Goal: Use online tool/utility

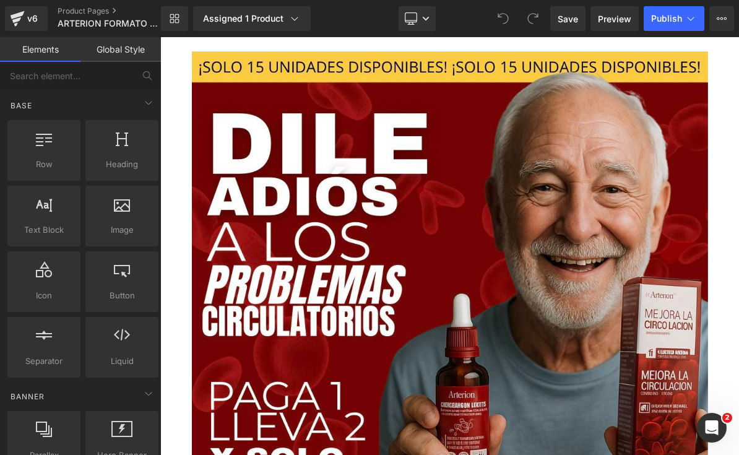
click at [421, 17] on link "Desktop" at bounding box center [416, 18] width 37 height 25
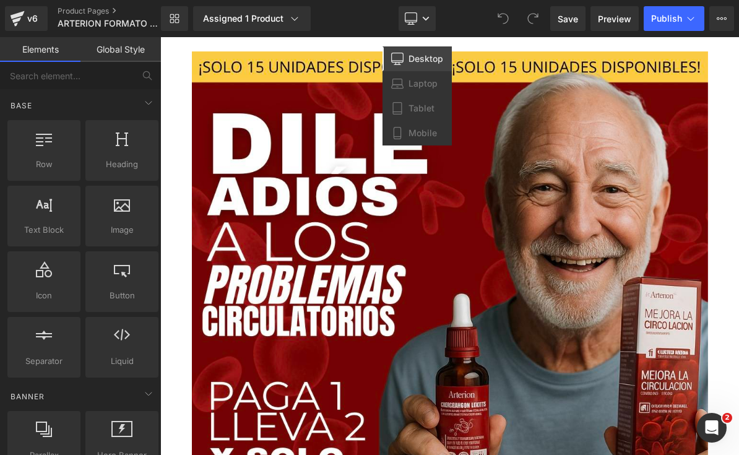
click at [432, 135] on span "Mobile" at bounding box center [422, 132] width 28 height 11
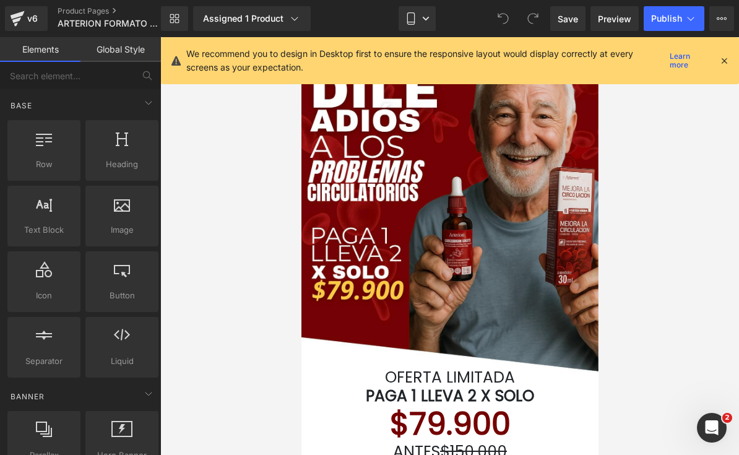
click at [718, 58] on icon at bounding box center [723, 60] width 11 height 11
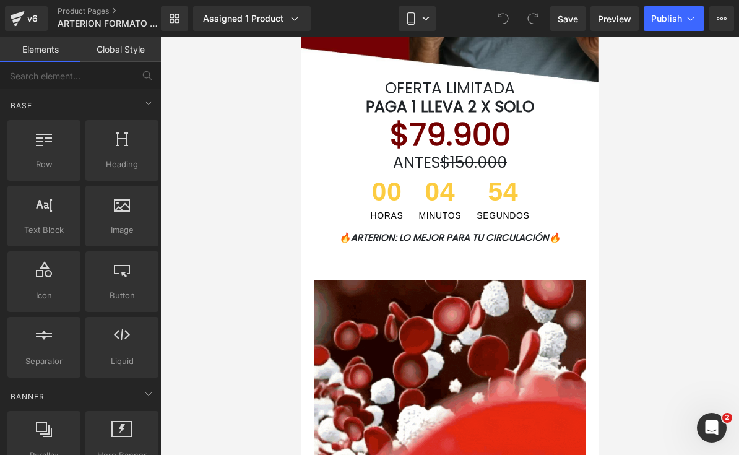
scroll to position [286, 0]
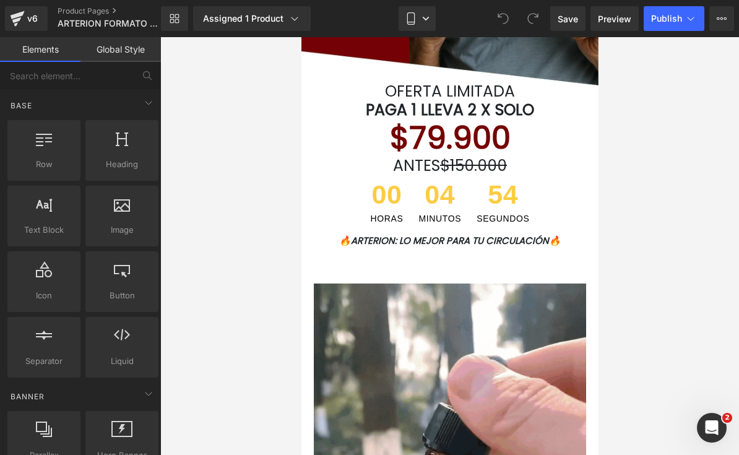
click at [522, 237] on font "🔥ARTERION: LO MEJOR PARA TU CIRCULACIÓN🔥" at bounding box center [448, 240] width 221 height 13
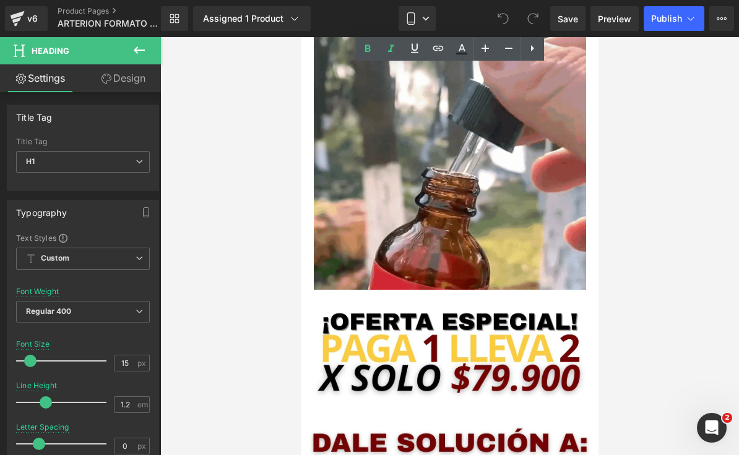
scroll to position [553, 0]
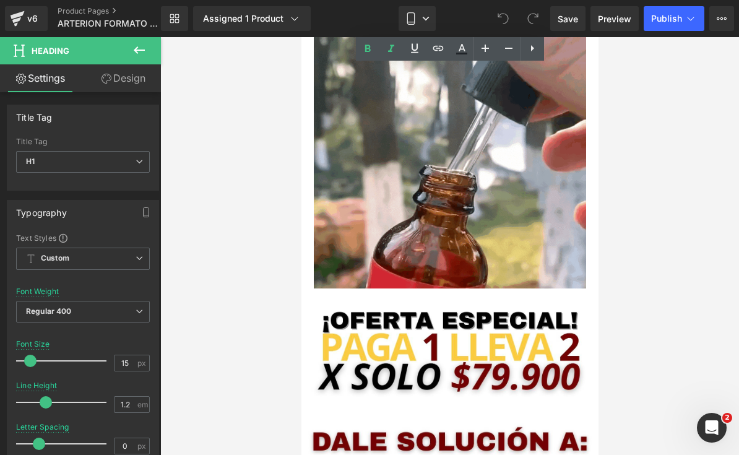
click at [516, 341] on img at bounding box center [449, 350] width 285 height 94
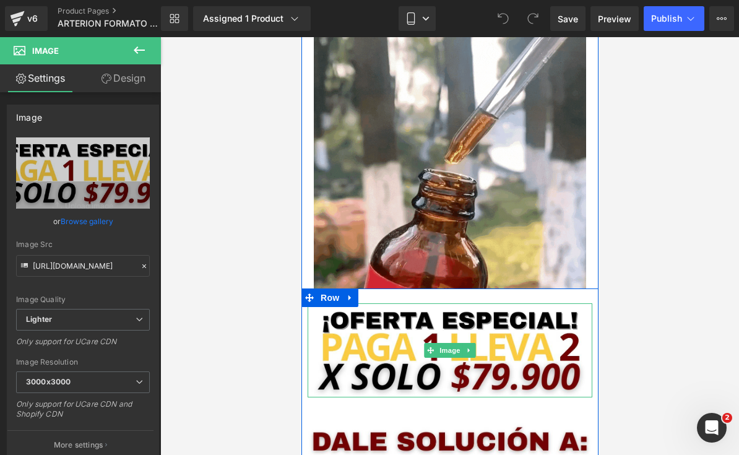
click at [458, 348] on span "Image" at bounding box center [449, 350] width 26 height 15
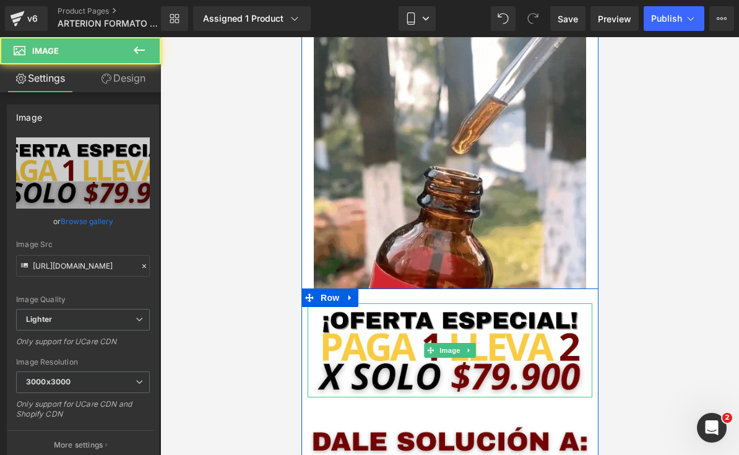
click at [474, 353] on link at bounding box center [468, 350] width 13 height 15
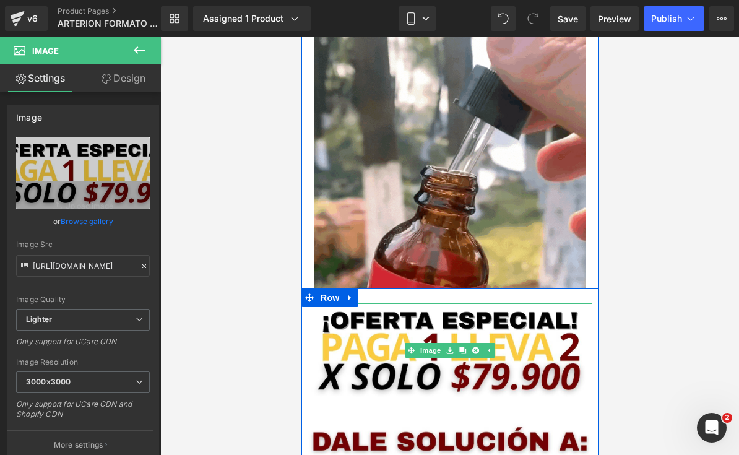
click at [461, 348] on icon at bounding box center [461, 349] width 7 height 7
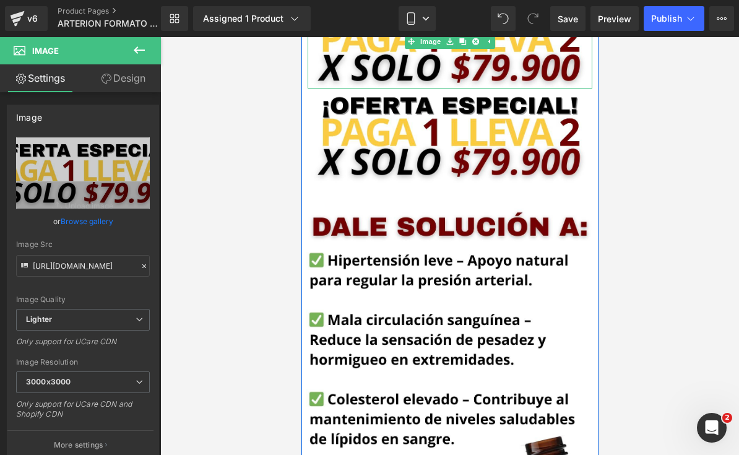
scroll to position [863, 0]
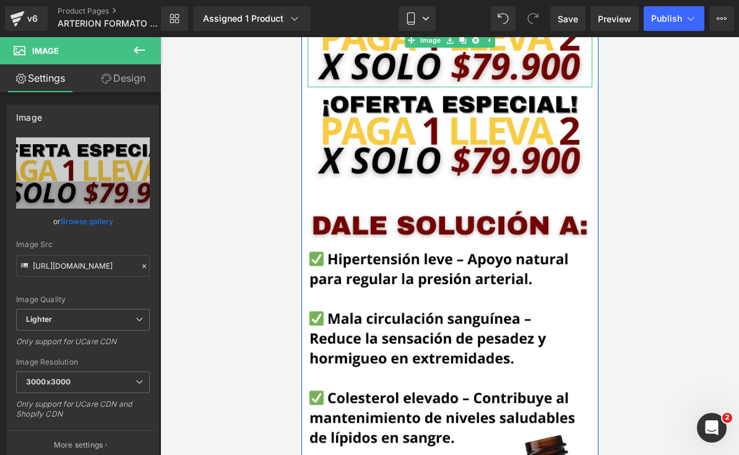
click at [508, 20] on icon at bounding box center [502, 18] width 11 height 11
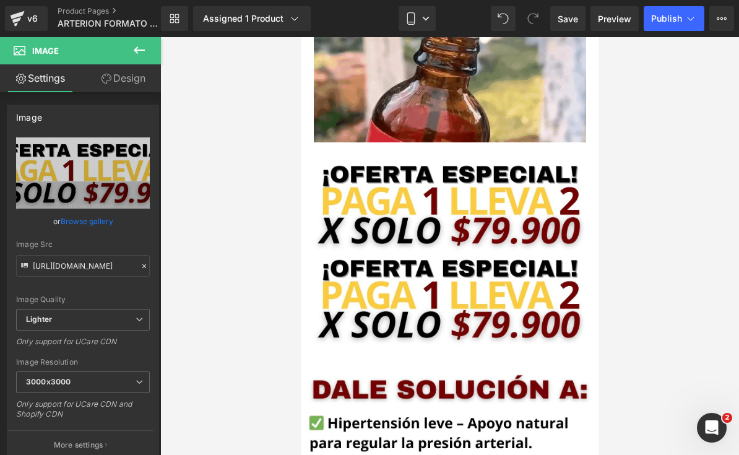
scroll to position [697, 0]
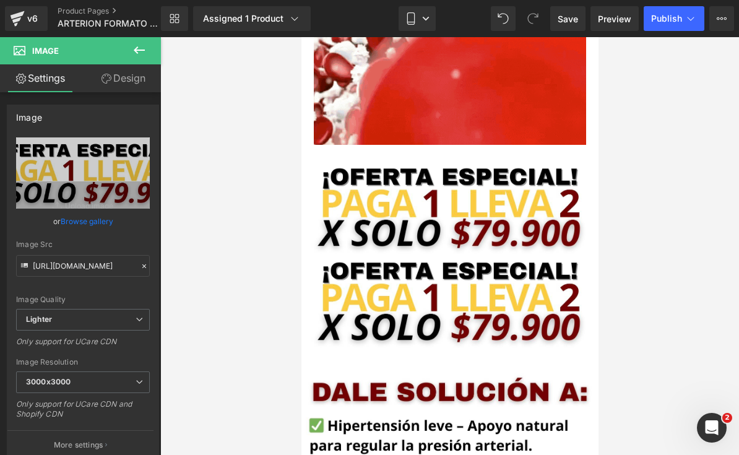
click at [502, 22] on icon at bounding box center [502, 18] width 11 height 11
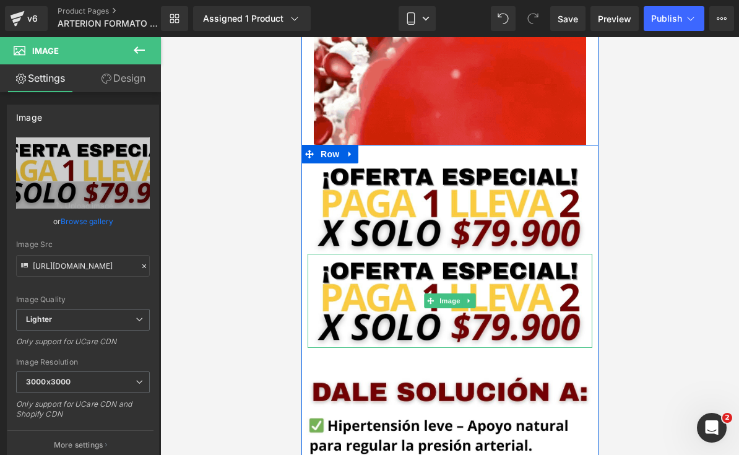
click at [527, 315] on img at bounding box center [449, 301] width 285 height 94
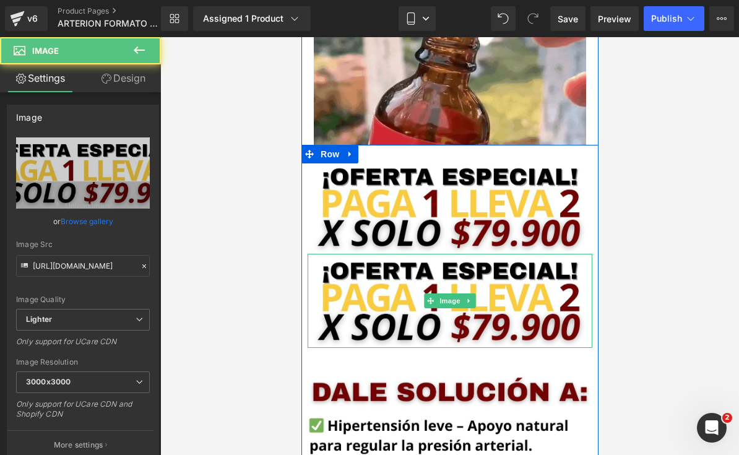
click at [504, 17] on icon at bounding box center [502, 18] width 11 height 11
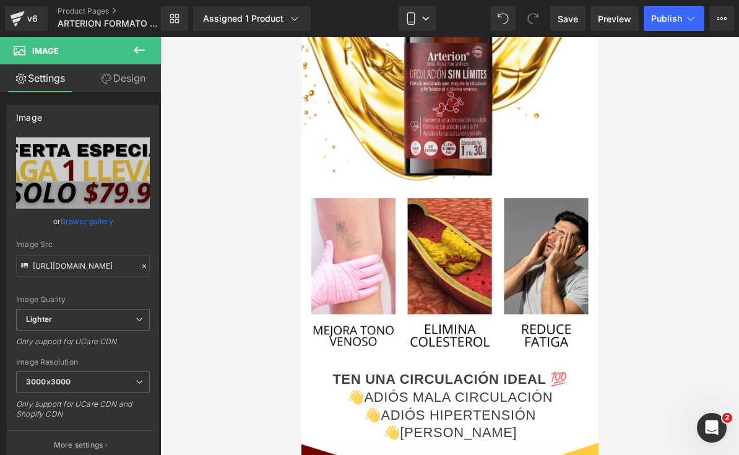
scroll to position [1606, 0]
